Goal: Find specific page/section: Find specific page/section

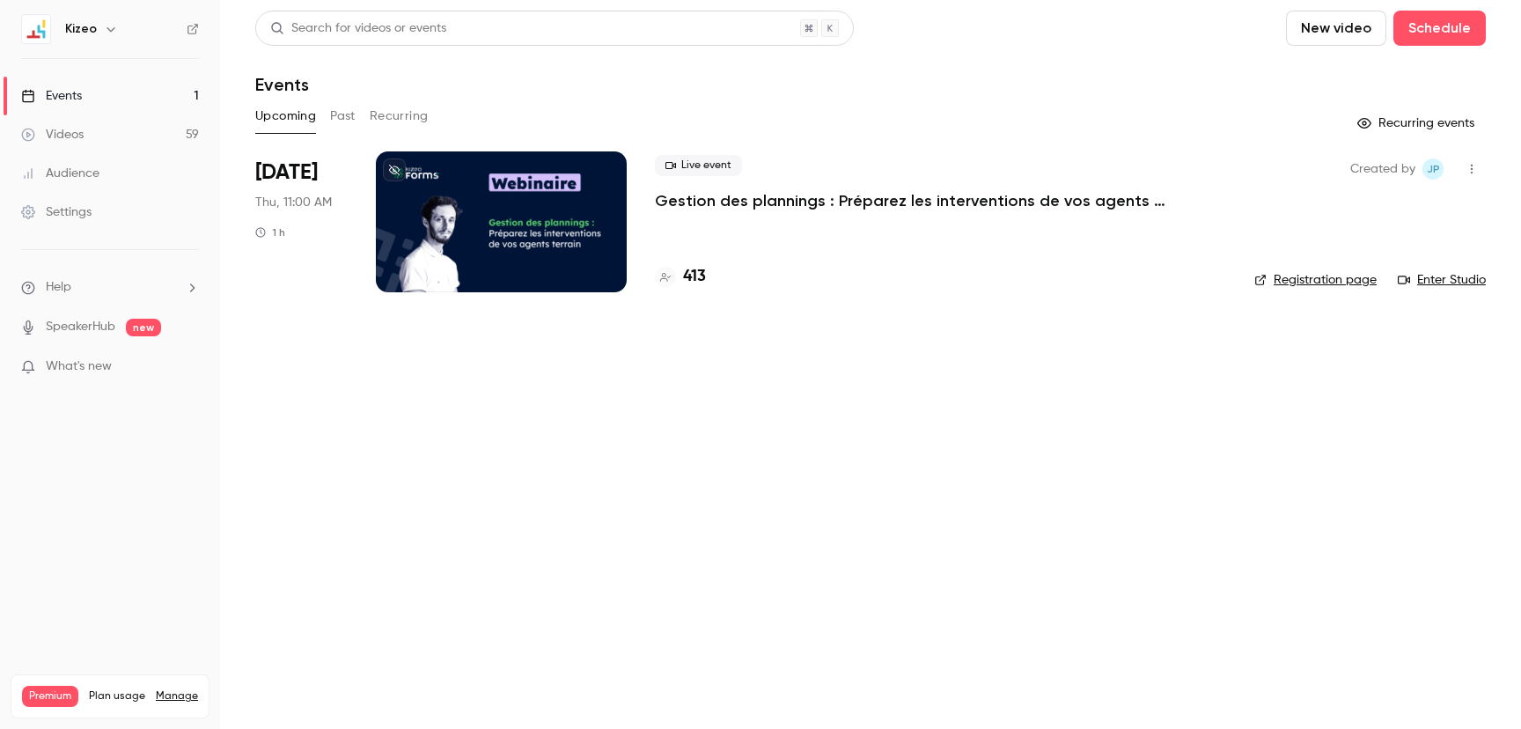
click at [547, 240] on div at bounding box center [501, 221] width 251 height 141
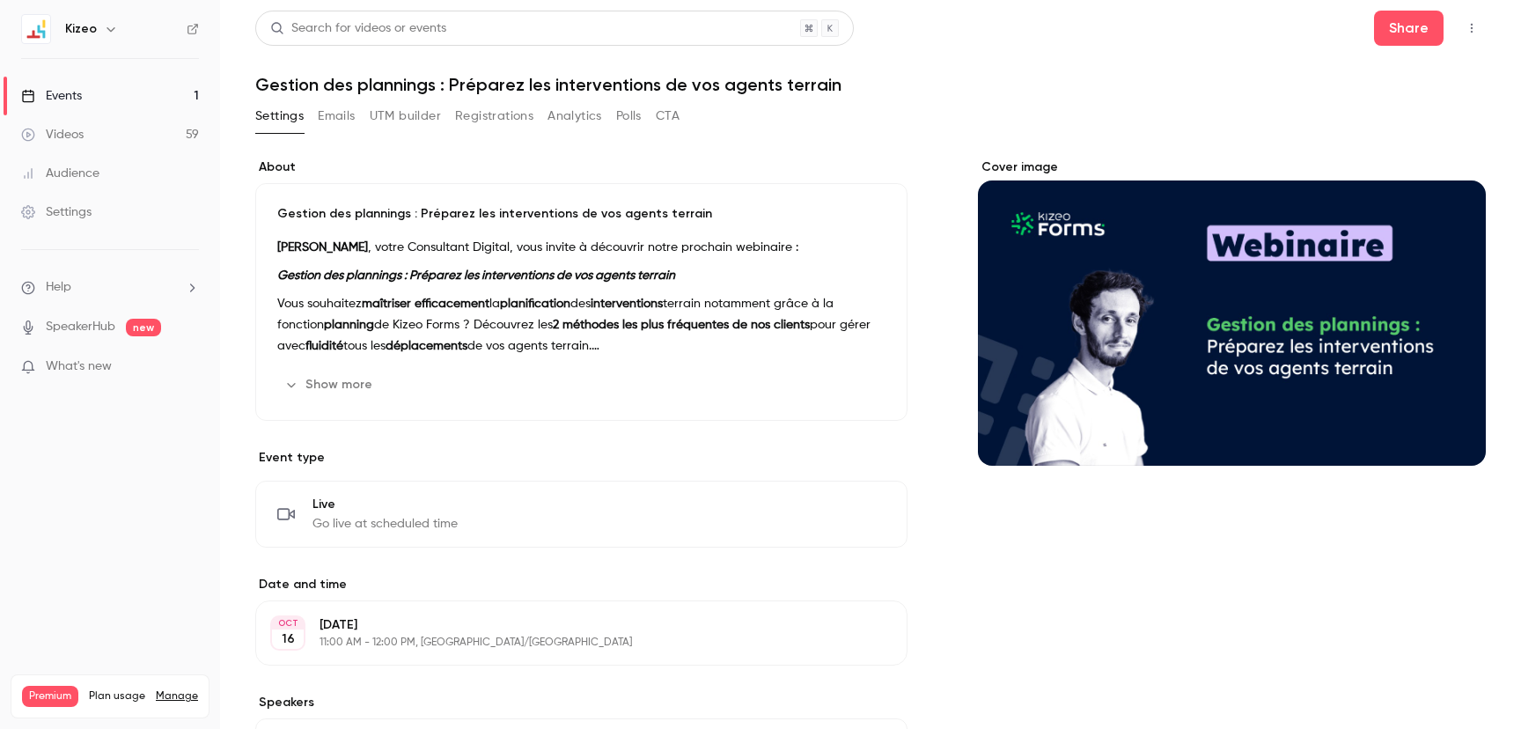
click at [496, 124] on button "Registrations" at bounding box center [494, 116] width 78 height 28
